Goal: Task Accomplishment & Management: Use online tool/utility

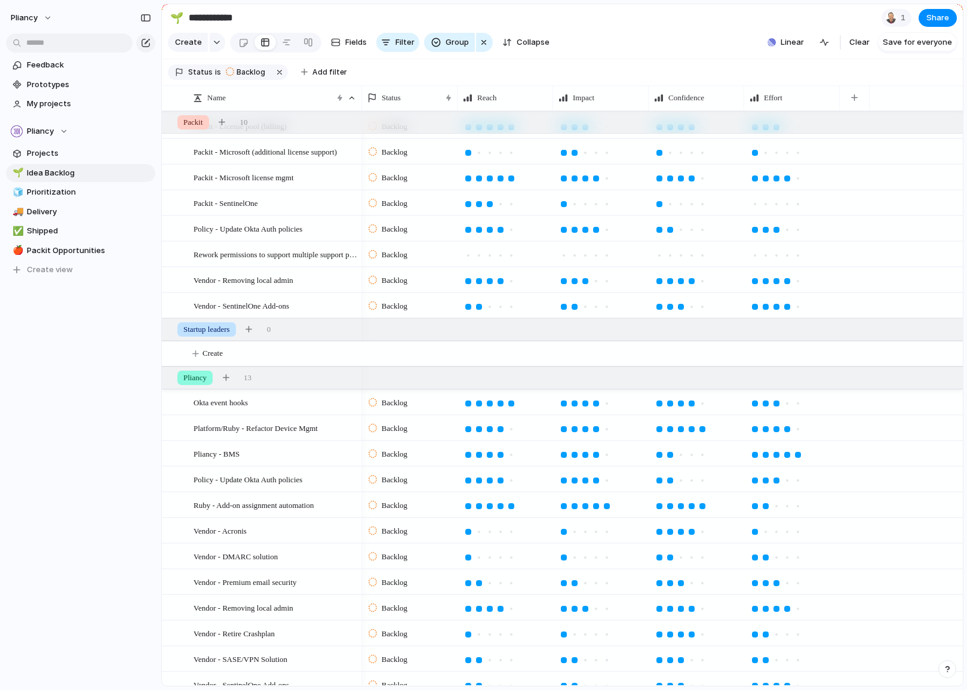
scroll to position [167, 0]
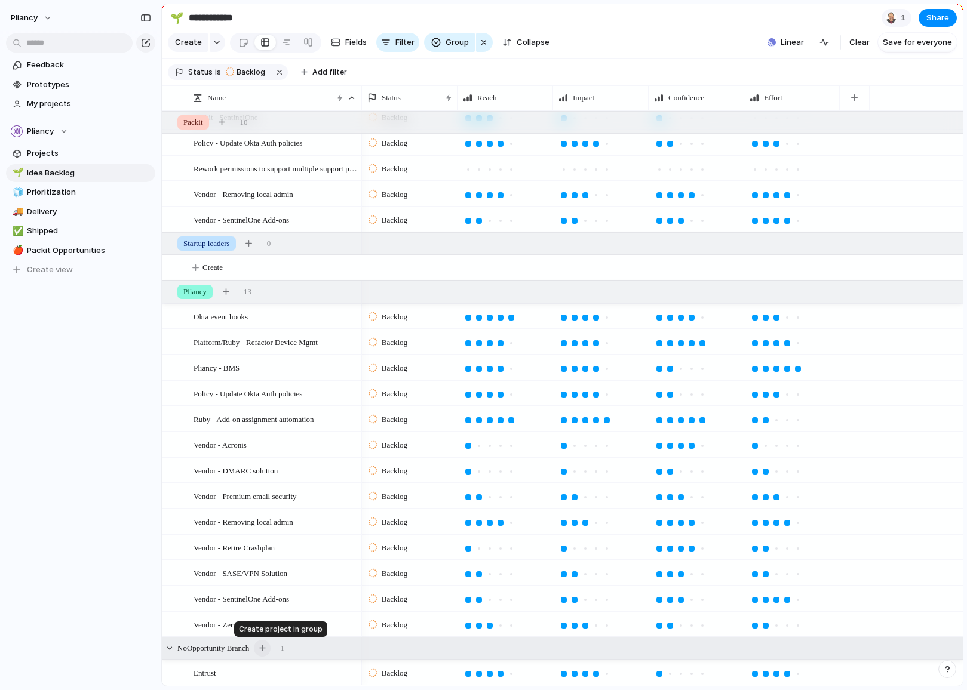
click at [266, 649] on div "button" at bounding box center [262, 648] width 7 height 7
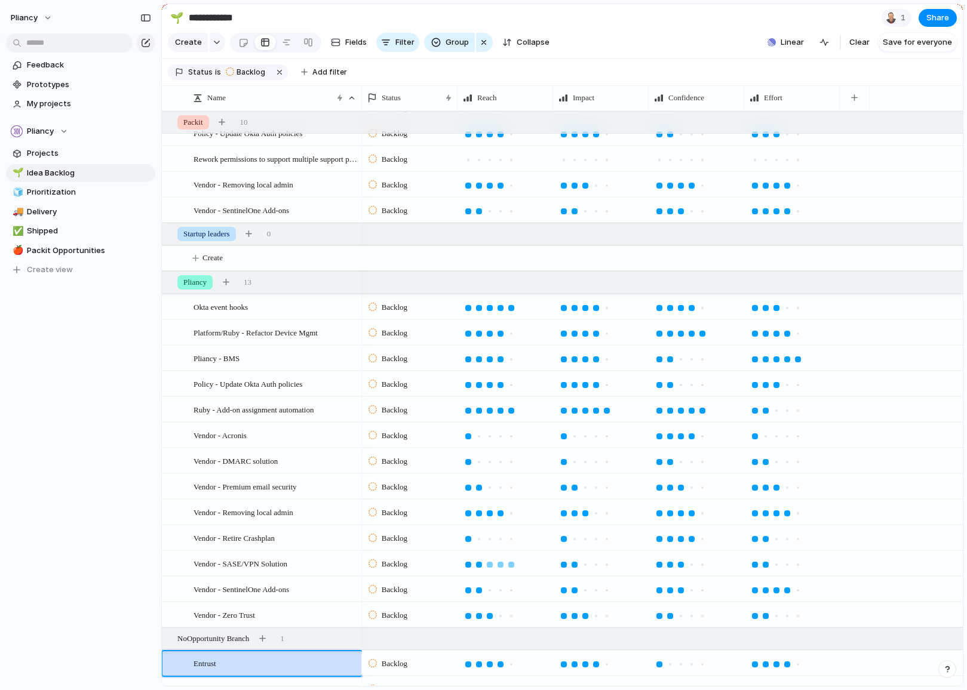
scroll to position [192, 0]
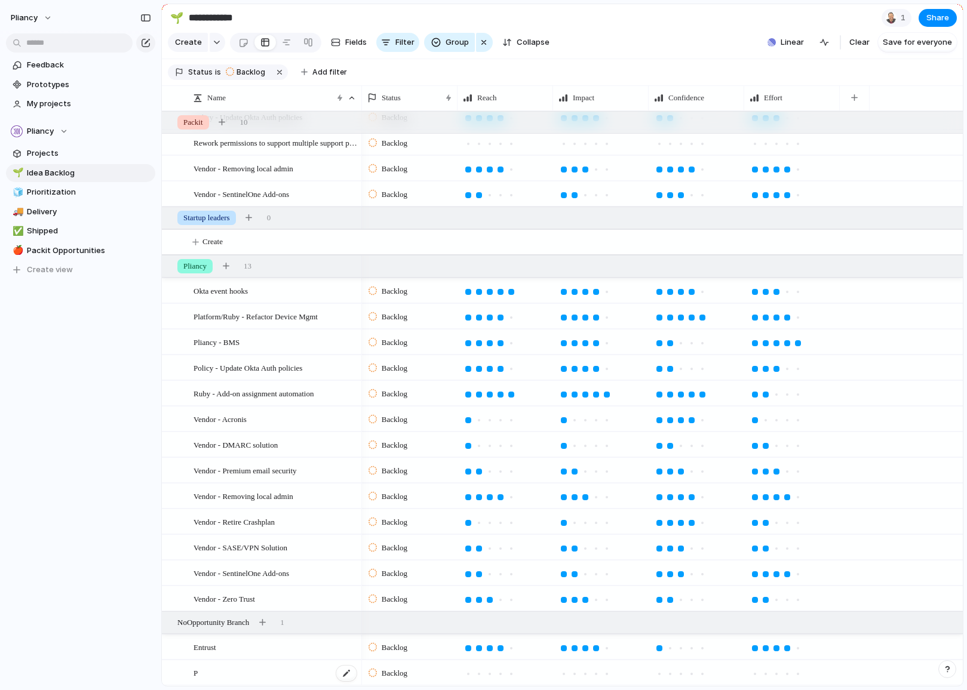
click at [222, 673] on div "P" at bounding box center [275, 673] width 164 height 24
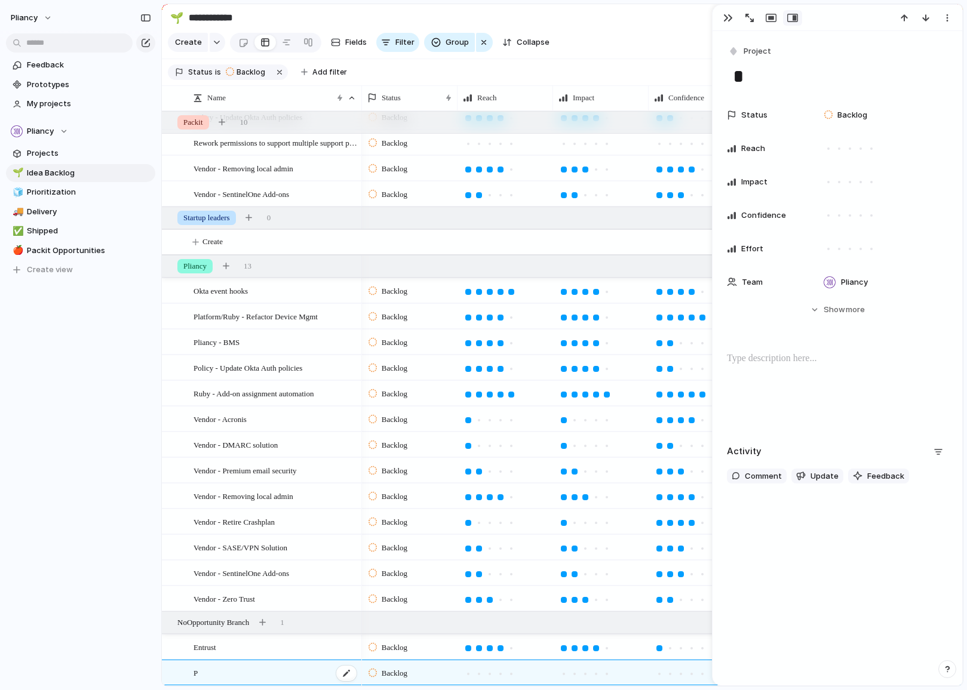
click at [211, 673] on div "P" at bounding box center [275, 673] width 164 height 24
click at [761, 80] on textarea "*" at bounding box center [837, 76] width 211 height 25
type textarea "*********"
click at [860, 150] on div at bounding box center [860, 148] width 11 height 11
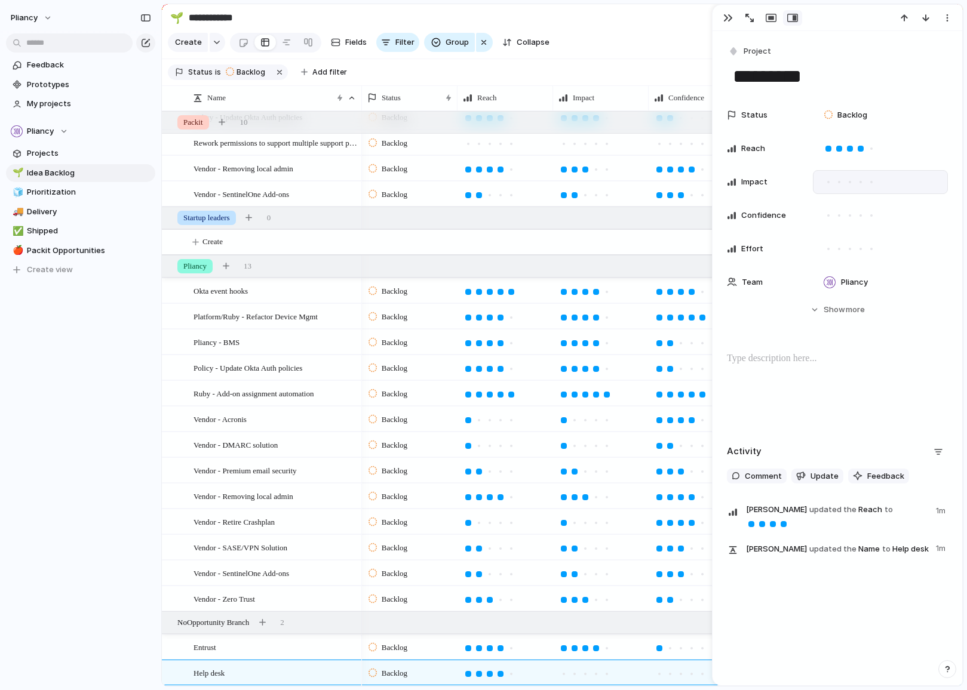
click at [860, 178] on div at bounding box center [860, 182] width 11 height 11
click at [847, 216] on div at bounding box center [849, 215] width 11 height 11
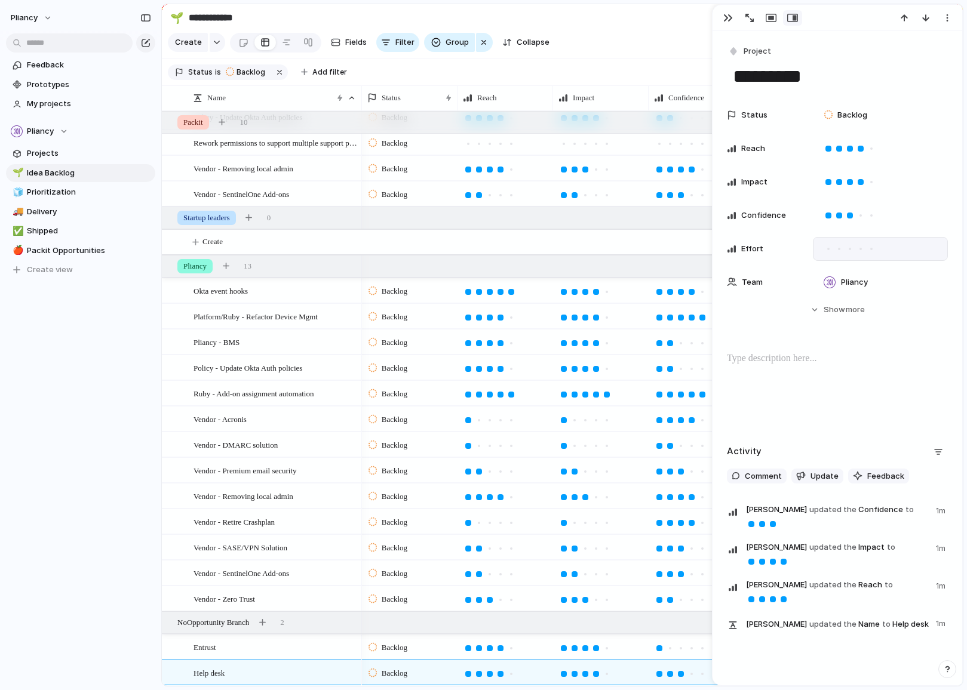
click at [872, 250] on div at bounding box center [871, 249] width 11 height 11
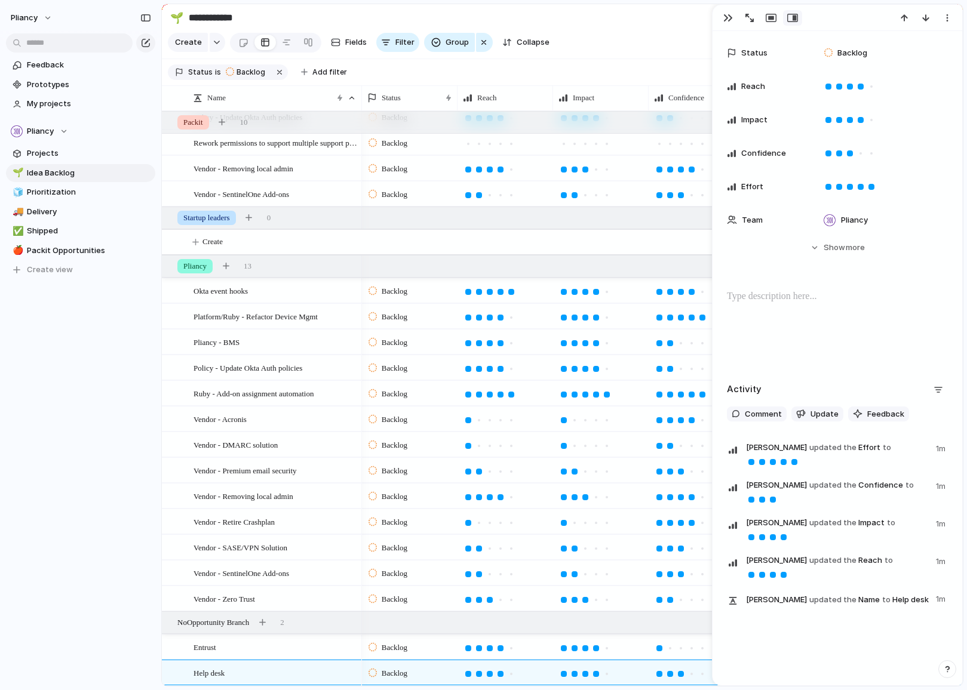
scroll to position [64, 0]
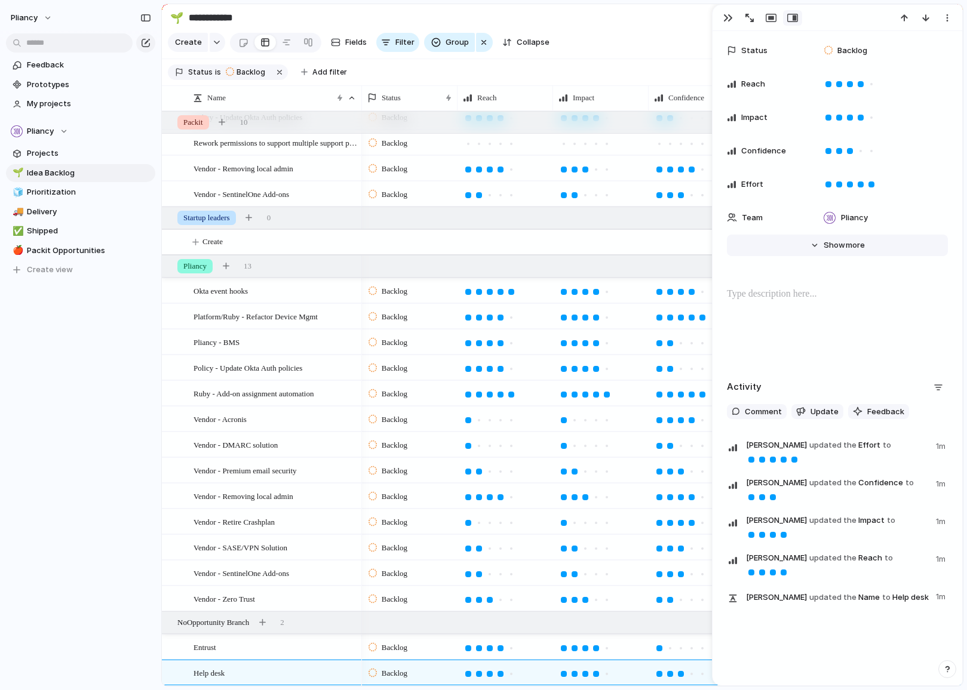
click at [836, 246] on span "Show" at bounding box center [833, 245] width 21 height 12
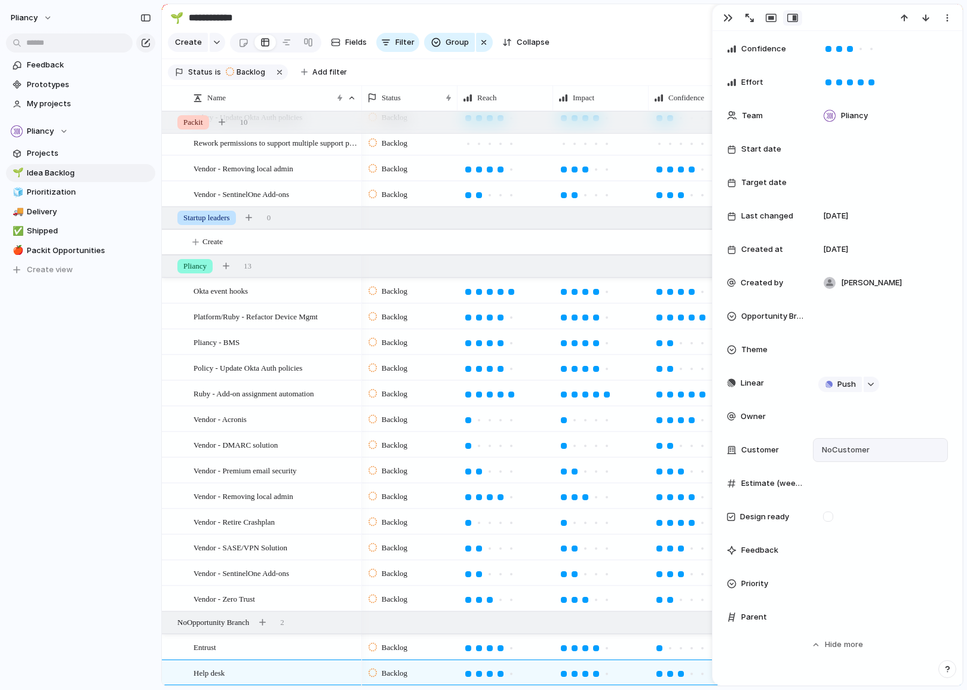
scroll to position [228, 0]
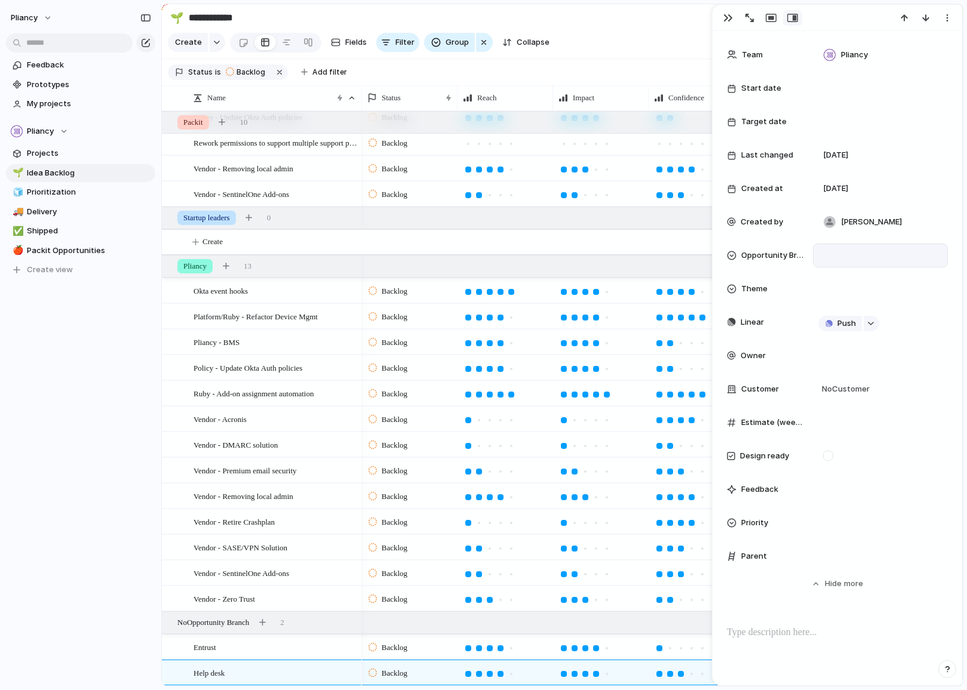
click at [849, 255] on div at bounding box center [880, 255] width 124 height 13
click at [831, 297] on div at bounding box center [830, 298] width 21 height 21
click at [831, 348] on div at bounding box center [830, 346] width 21 height 21
click at [937, 390] on div "Packit Startup leaders Pliancy" at bounding box center [483, 345] width 967 height 690
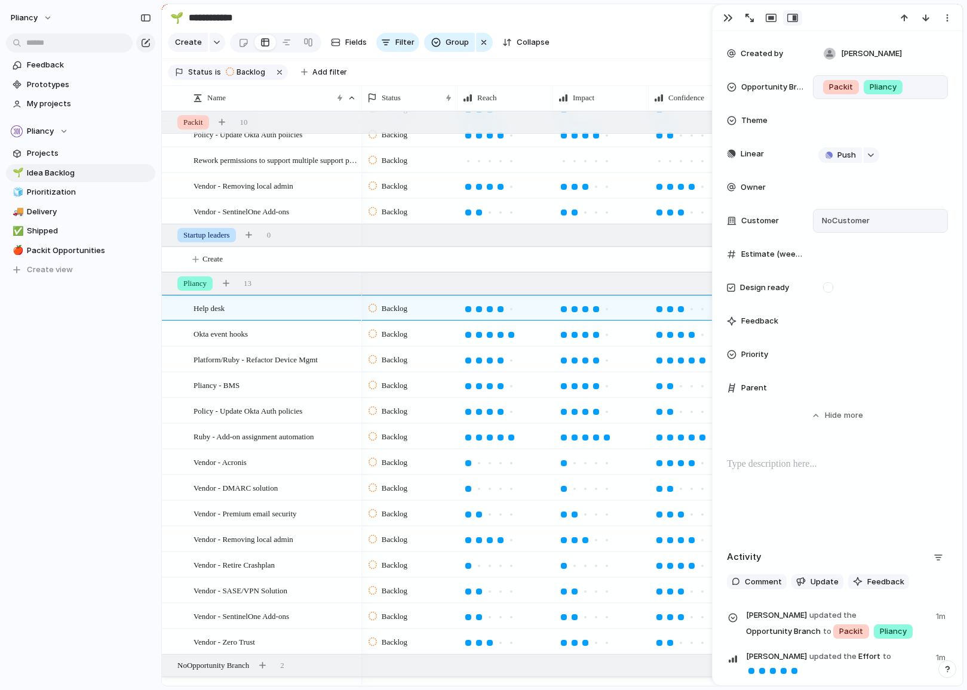
scroll to position [487, 0]
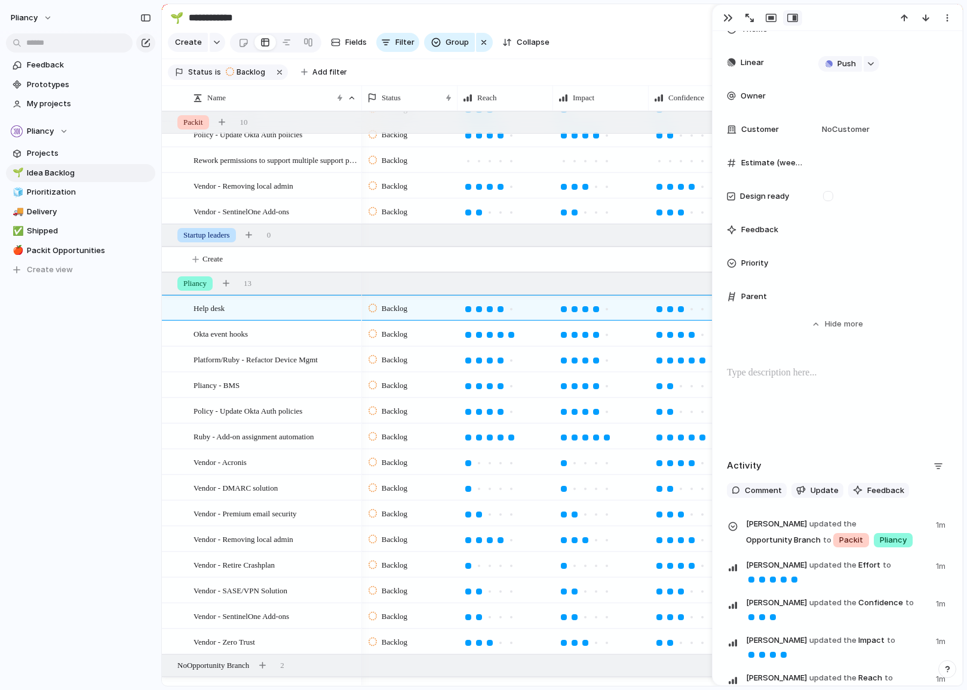
click at [760, 376] on p at bounding box center [837, 373] width 221 height 14
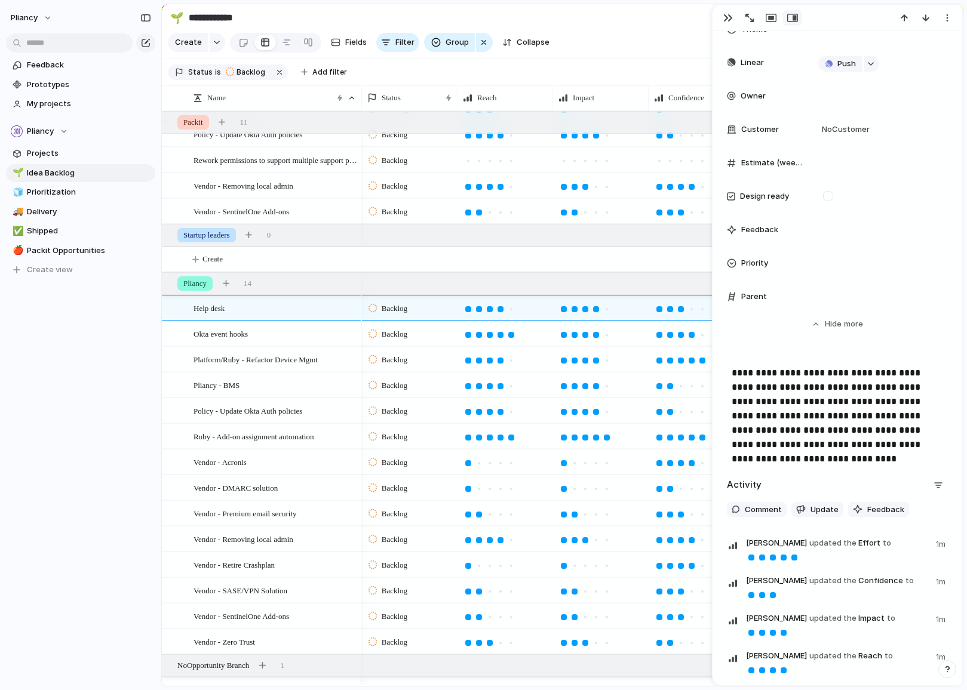
click at [790, 388] on p "**********" at bounding box center [837, 409] width 211 height 86
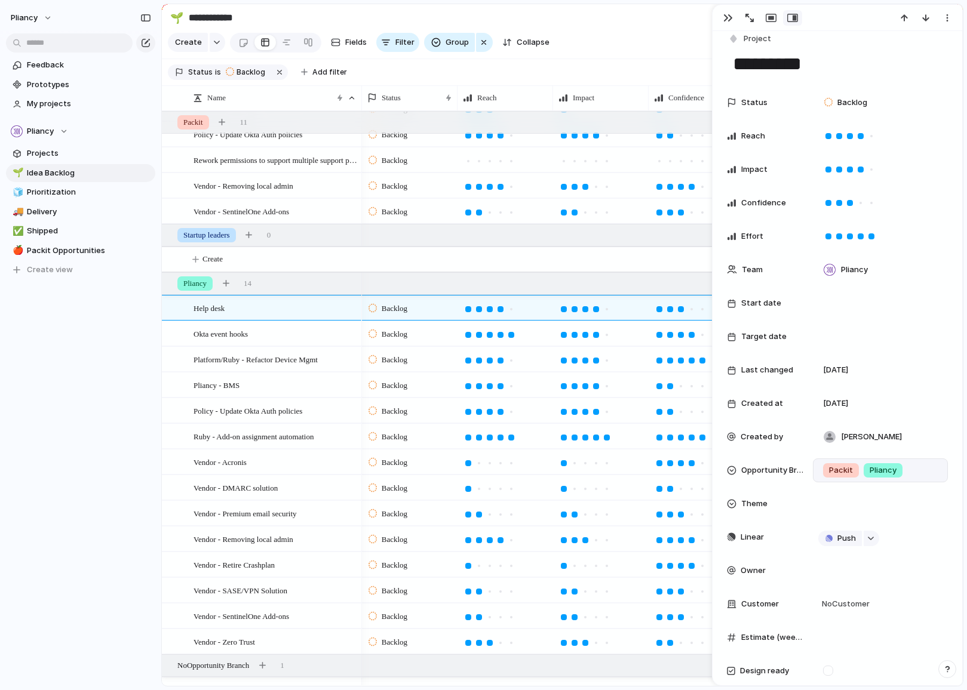
scroll to position [0, 0]
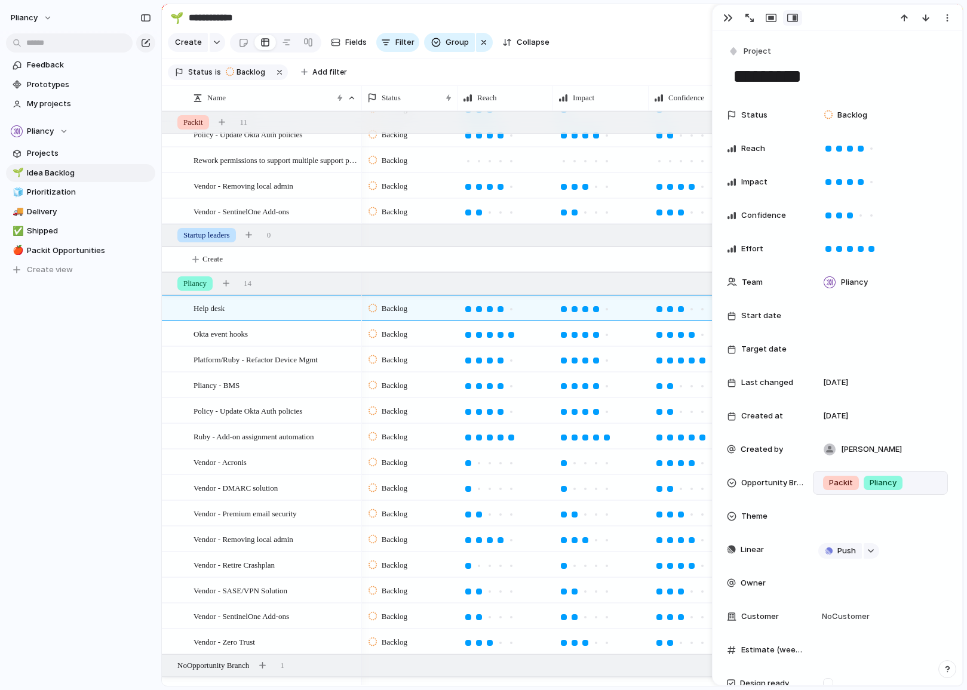
click at [105, 398] on div "Pliancy Feedback Prototypes My projects Pliancy Projects 🌱 Idea Backlog 🧊 Prior…" at bounding box center [80, 345] width 161 height 690
click at [59, 247] on span "Packit Opportunities" at bounding box center [89, 251] width 124 height 12
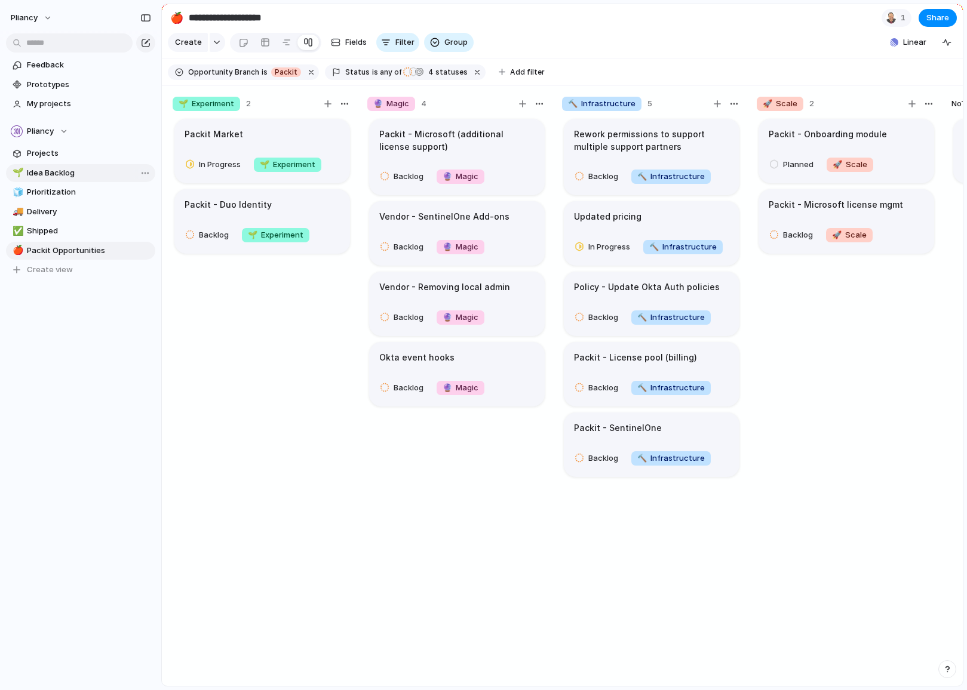
click at [50, 171] on span "Idea Backlog" at bounding box center [89, 173] width 124 height 12
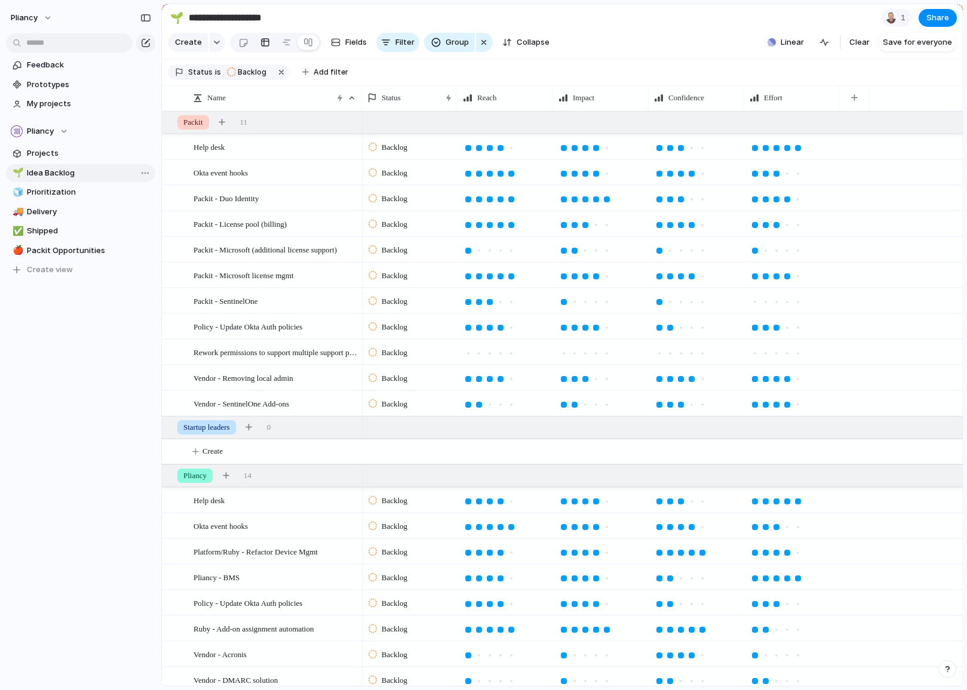
type input "**********"
click at [855, 101] on div "button" at bounding box center [854, 97] width 7 height 7
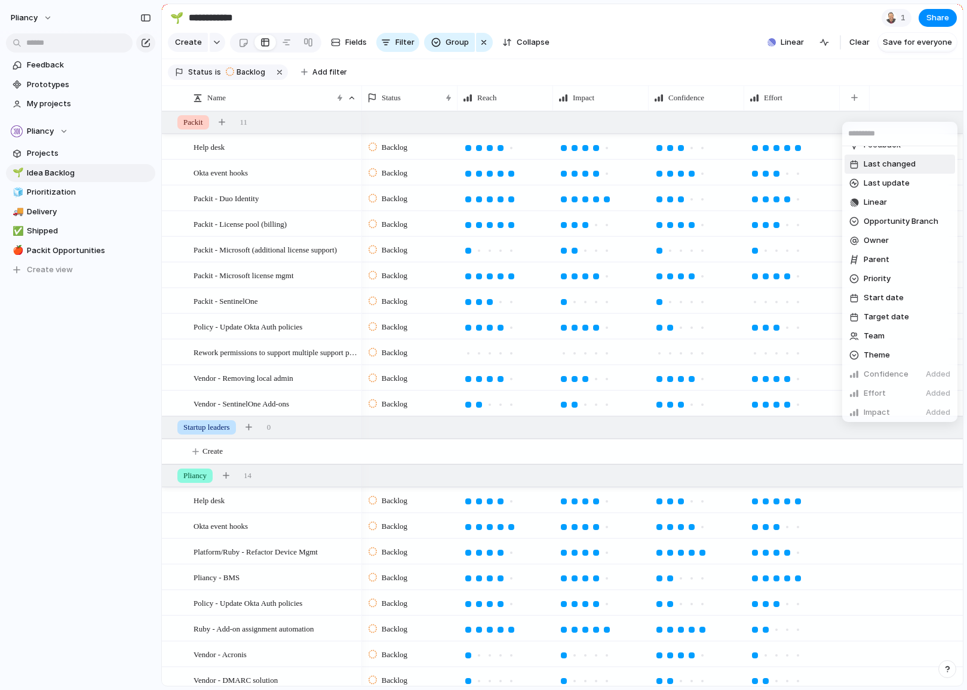
scroll to position [130, 0]
click at [871, 354] on span "Theme" at bounding box center [876, 354] width 26 height 12
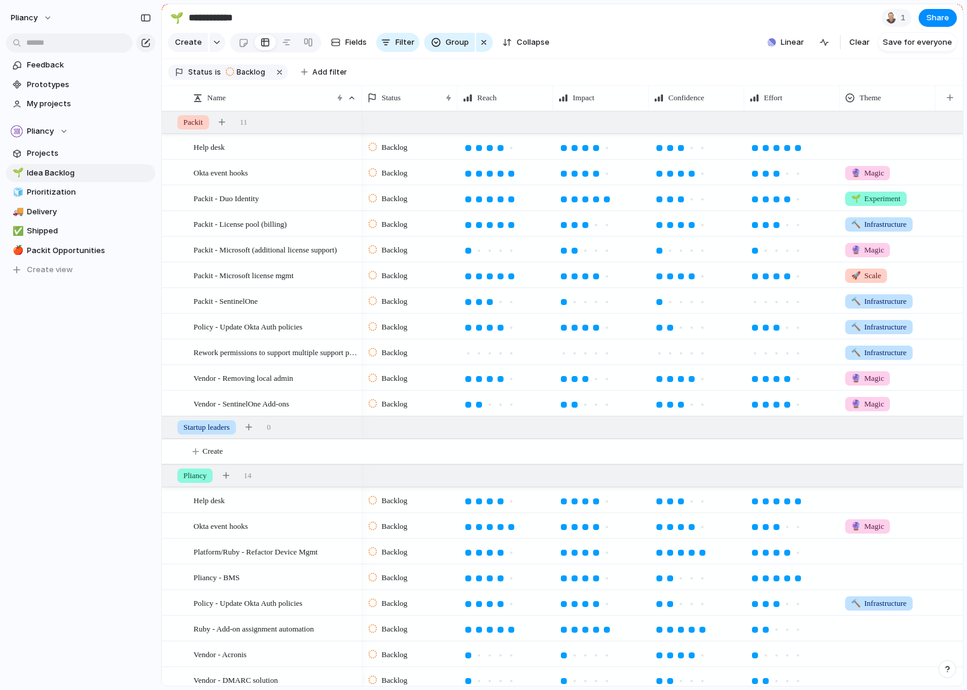
scroll to position [0, 2]
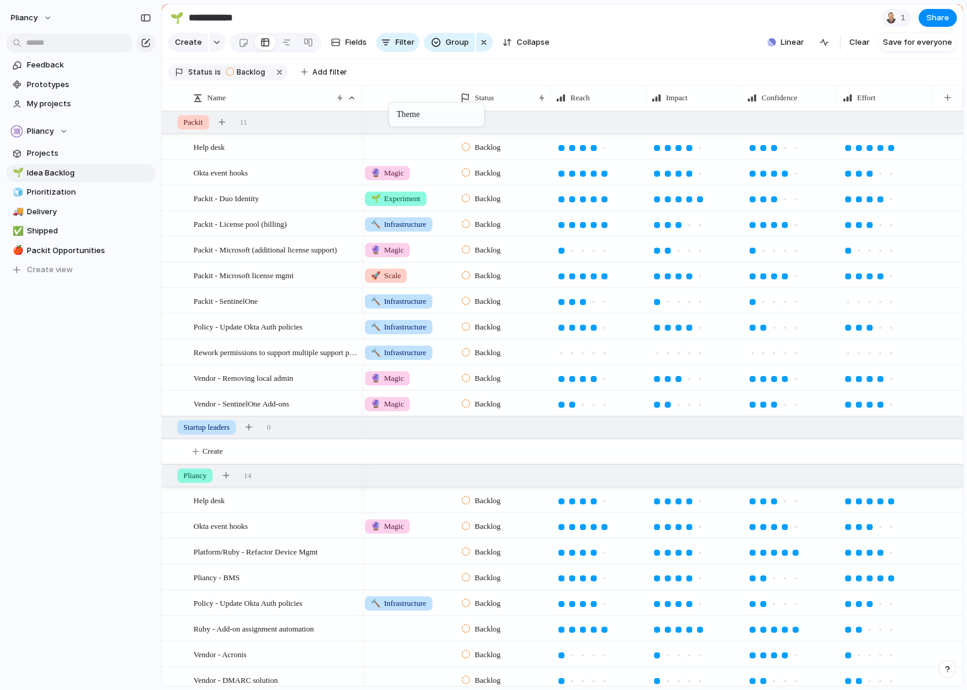
drag, startPoint x: 864, startPoint y: 102, endPoint x: 395, endPoint y: 105, distance: 469.4
click at [389, 155] on div at bounding box center [407, 145] width 94 height 20
click at [372, 266] on div at bounding box center [372, 267] width 21 height 21
click at [635, 41] on div "🌱 Experiment 🔮 Magic 🔨 Infrastructure 🚀 Scale" at bounding box center [483, 345] width 967 height 690
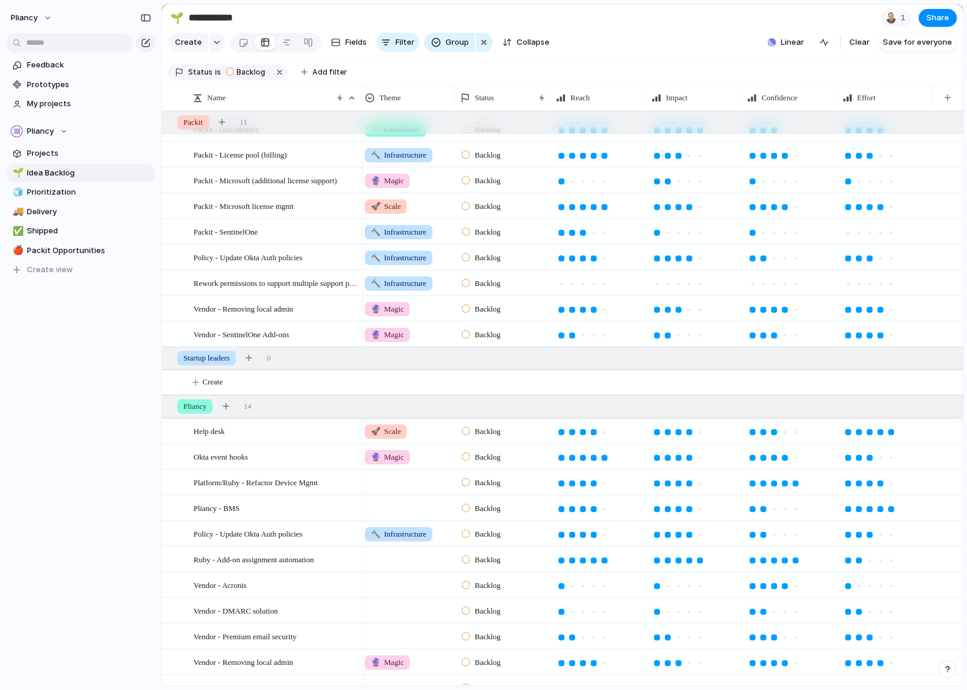
scroll to position [130, 0]
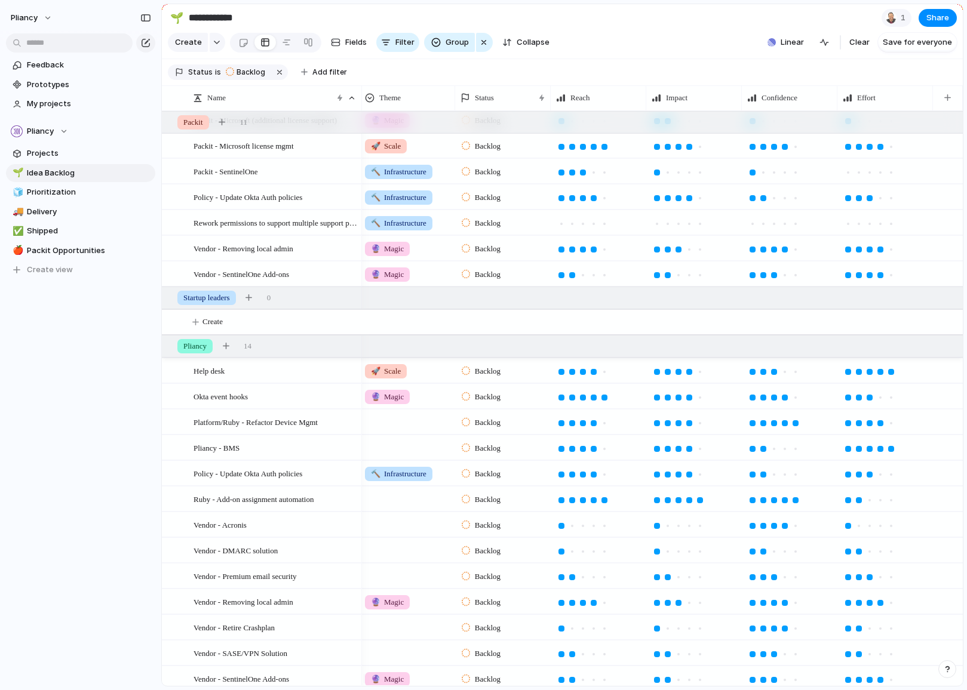
click at [416, 428] on div at bounding box center [407, 420] width 94 height 20
click at [411, 521] on span "🔨 Infrastructure" at bounding box center [421, 522] width 67 height 12
click at [401, 456] on div at bounding box center [407, 446] width 94 height 20
click at [400, 567] on span "🚀 Scale" at bounding box center [405, 568] width 35 height 12
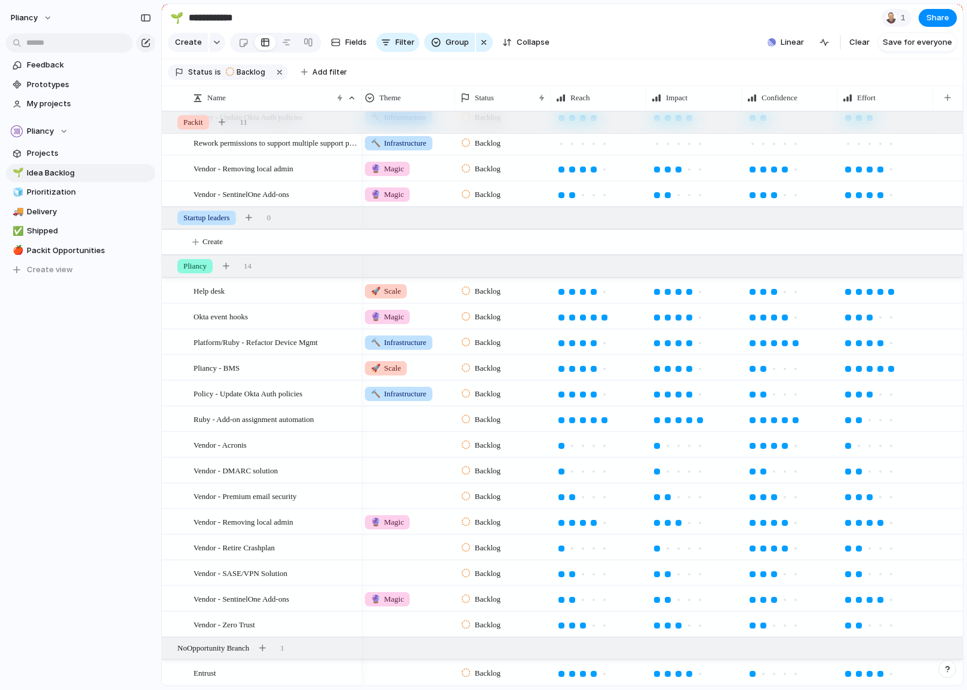
scroll to position [218, 0]
click at [401, 422] on div at bounding box center [407, 417] width 94 height 20
click at [403, 512] on span "🔨 Infrastructure" at bounding box center [421, 510] width 67 height 12
click at [401, 451] on div at bounding box center [407, 443] width 94 height 20
click at [402, 494] on span "🌱 Experiment" at bounding box center [416, 495] width 56 height 12
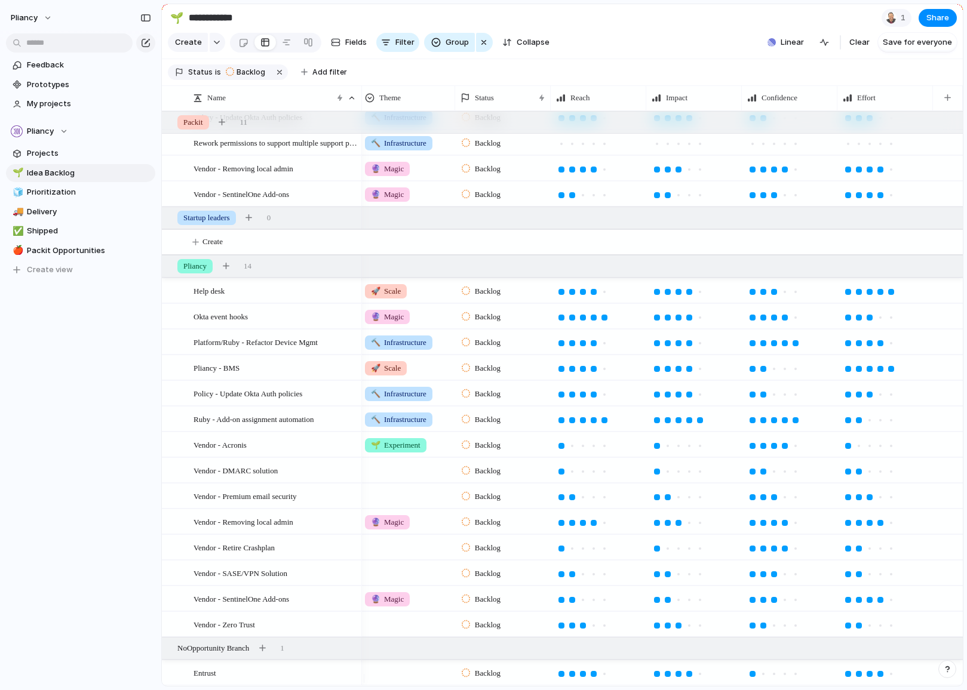
click at [397, 469] on div at bounding box center [407, 469] width 94 height 20
click at [391, 514] on div "🌱 Experiment" at bounding box center [415, 521] width 67 height 14
click at [392, 497] on div at bounding box center [407, 494] width 94 height 20
click at [408, 546] on span "🌱 Experiment" at bounding box center [416, 546] width 56 height 12
click at [386, 544] on div at bounding box center [407, 546] width 94 height 20
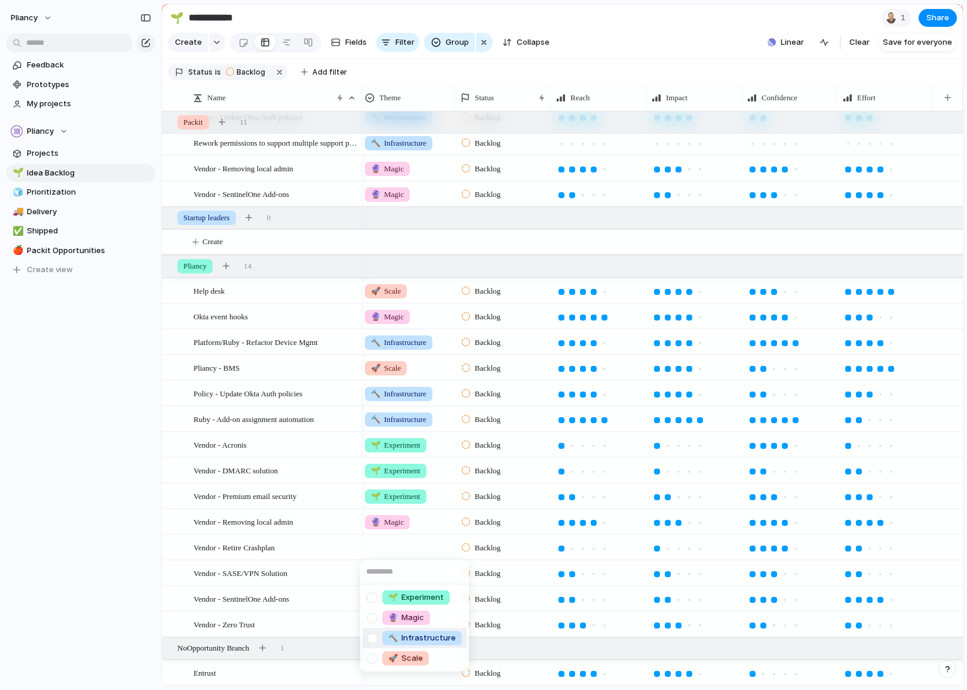
click at [412, 637] on span "🔨 Infrastructure" at bounding box center [421, 638] width 67 height 12
click at [398, 577] on div at bounding box center [407, 571] width 94 height 20
click at [407, 613] on span "🌱 Experiment" at bounding box center [416, 613] width 56 height 12
click at [399, 618] on div at bounding box center [407, 623] width 94 height 20
click at [395, 631] on span "🔮" at bounding box center [393, 633] width 10 height 10
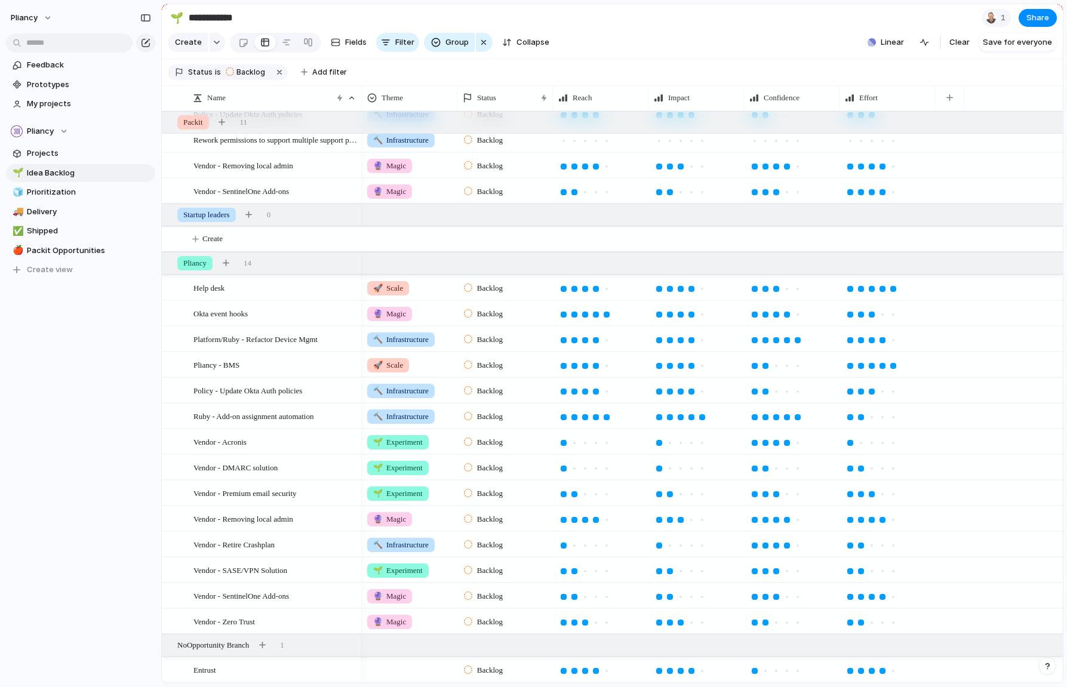
scroll to position [0, 0]
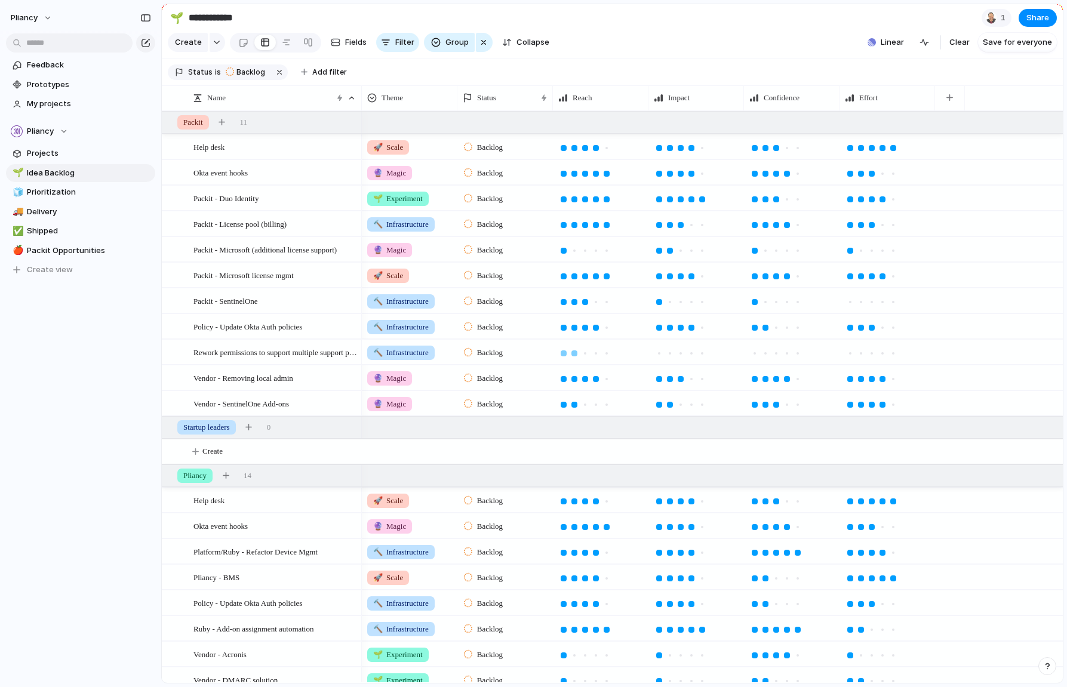
click at [576, 357] on div at bounding box center [574, 354] width 6 height 6
click at [668, 357] on div at bounding box center [670, 354] width 6 height 6
click at [784, 357] on div at bounding box center [787, 354] width 6 height 6
click at [871, 357] on div at bounding box center [872, 354] width 6 height 6
